Goal: Connect with others: Connect with other users

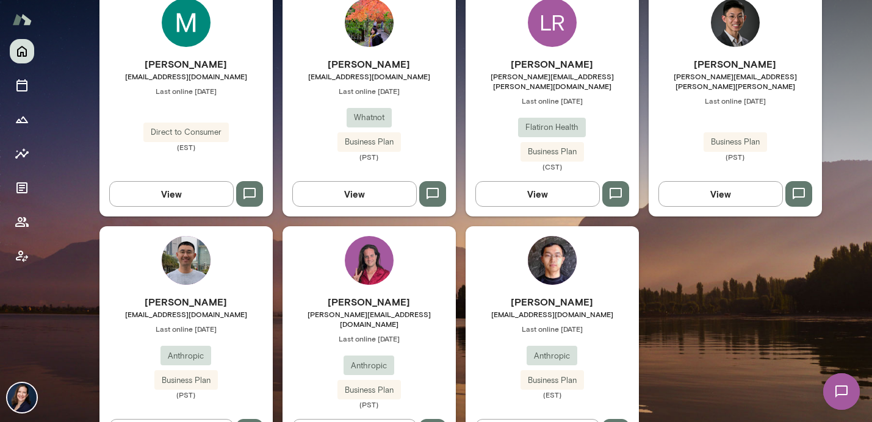
scroll to position [434, 0]
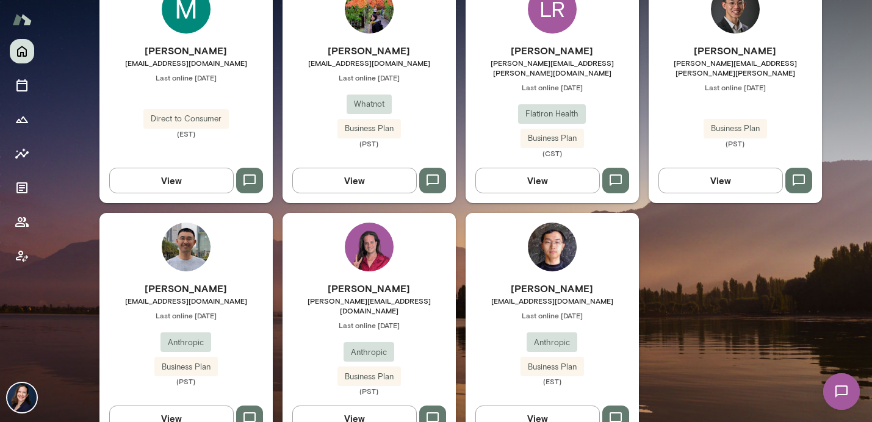
click at [126, 255] on div "[PERSON_NAME] [PERSON_NAME][EMAIL_ADDRESS][DOMAIN_NAME] Last online [DATE] Anth…" at bounding box center [185, 327] width 173 height 228
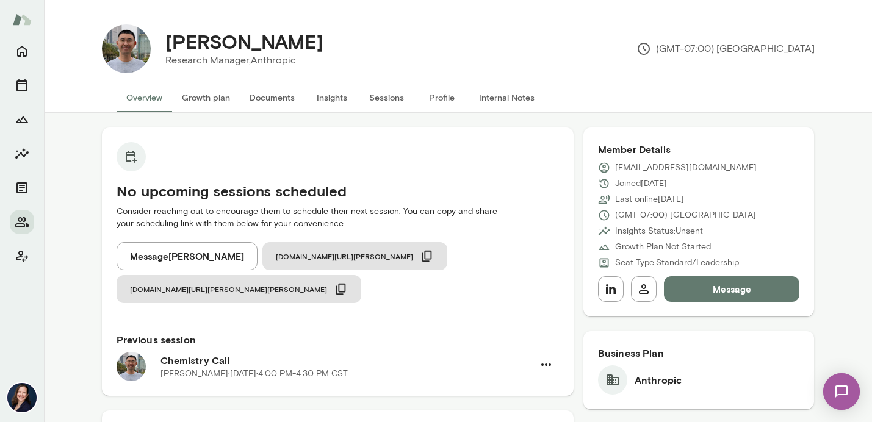
scroll to position [0, 0]
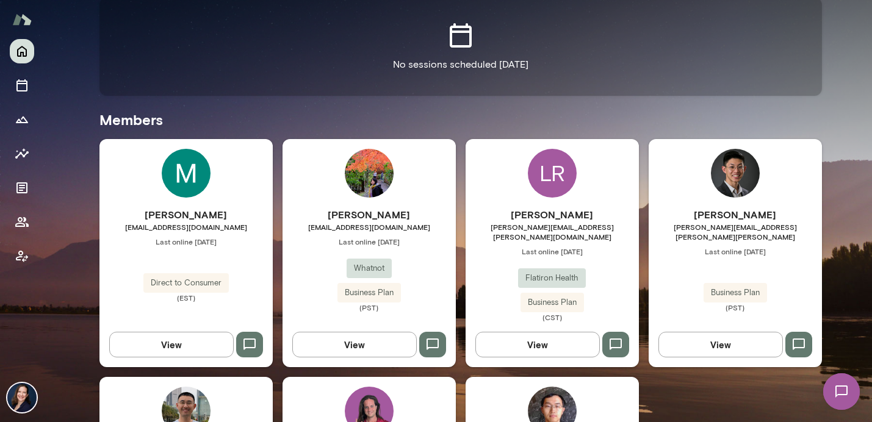
scroll to position [289, 0]
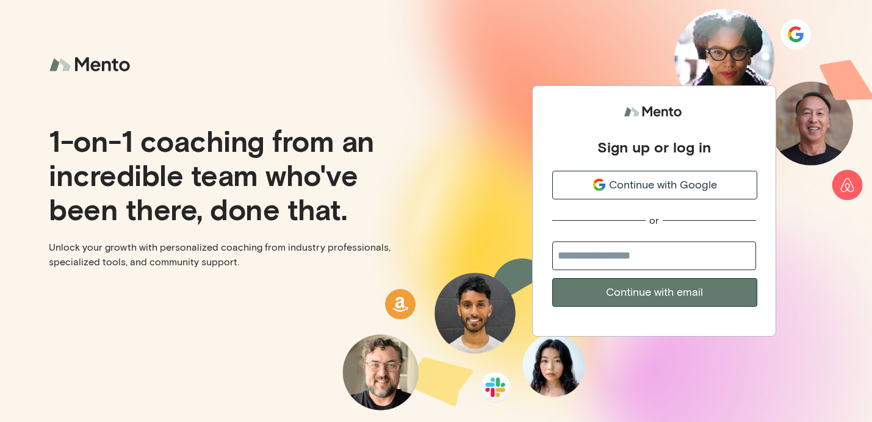
click at [617, 188] on span "Continue with Google" at bounding box center [663, 185] width 108 height 16
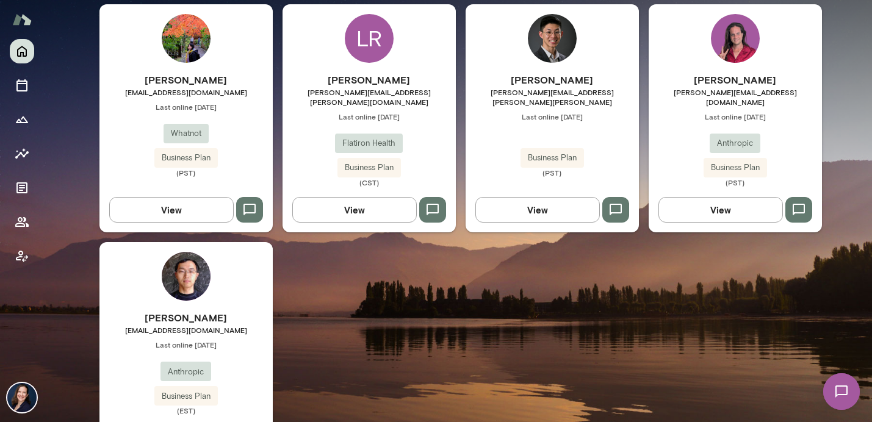
scroll to position [430, 0]
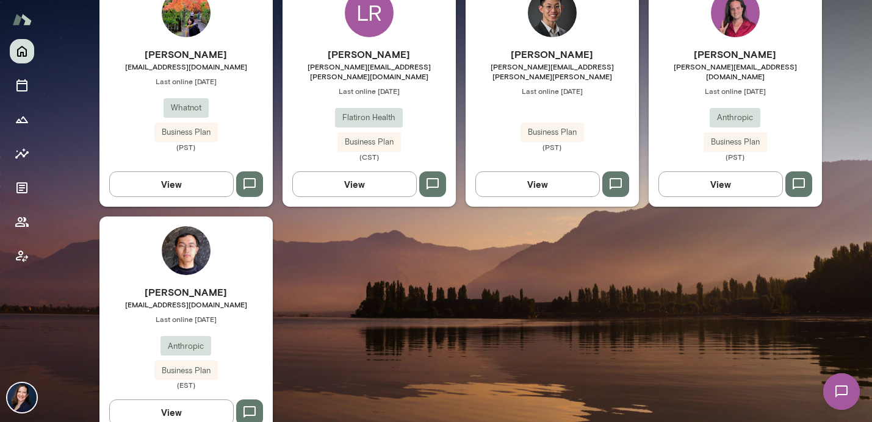
click at [242, 285] on h6 "[PERSON_NAME]" at bounding box center [185, 292] width 173 height 15
